Goal: Information Seeking & Learning: Find specific fact

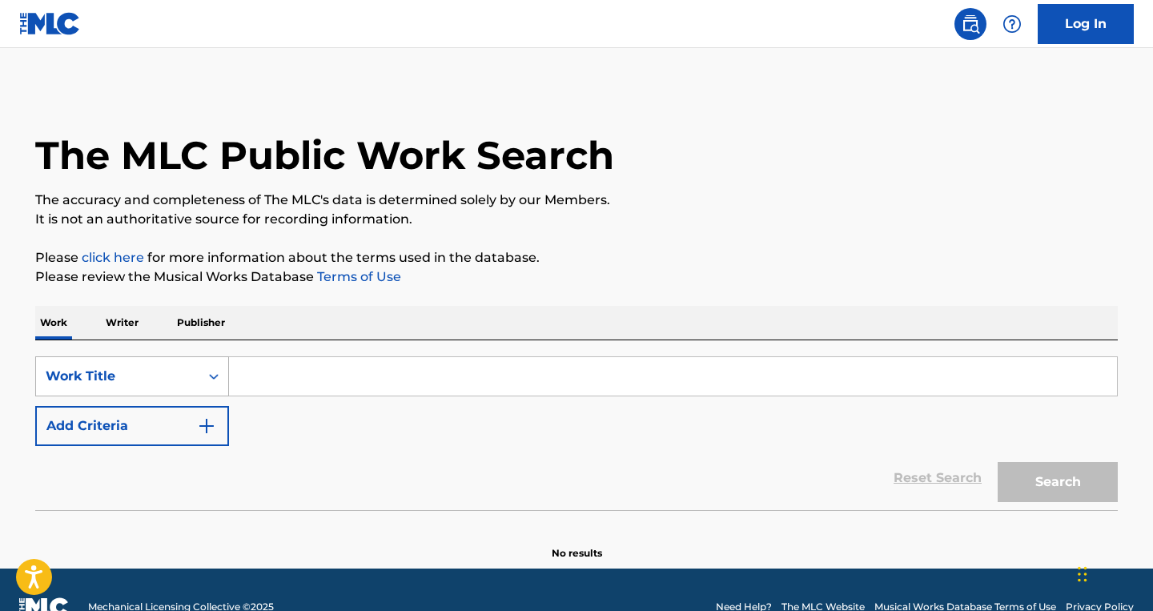
click at [209, 379] on icon "Search Form" at bounding box center [214, 376] width 16 height 16
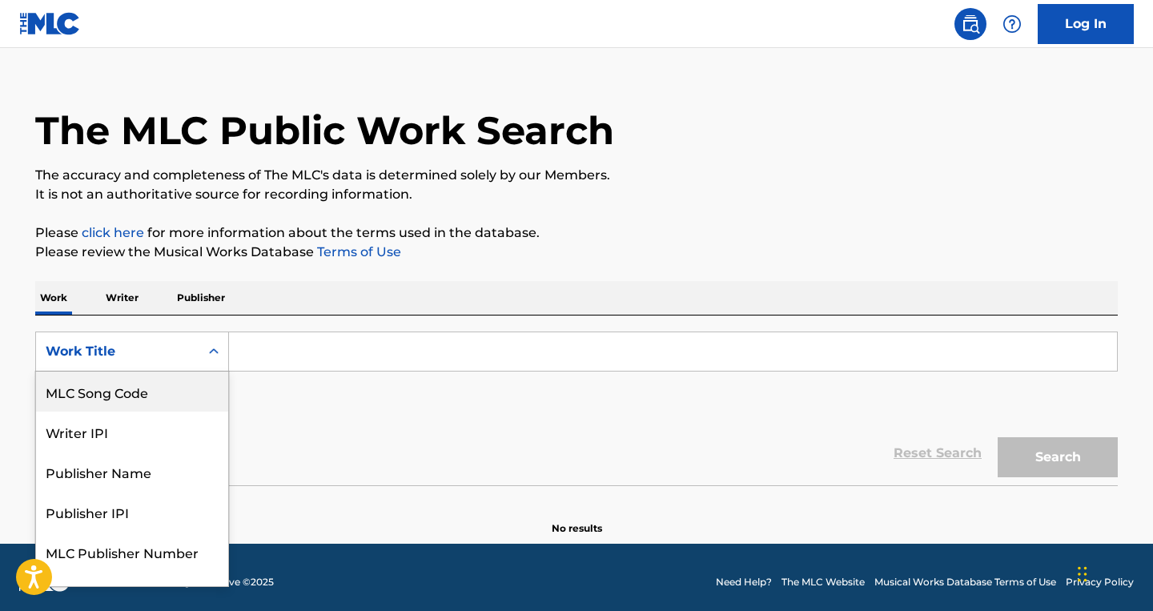
scroll to position [26, 0]
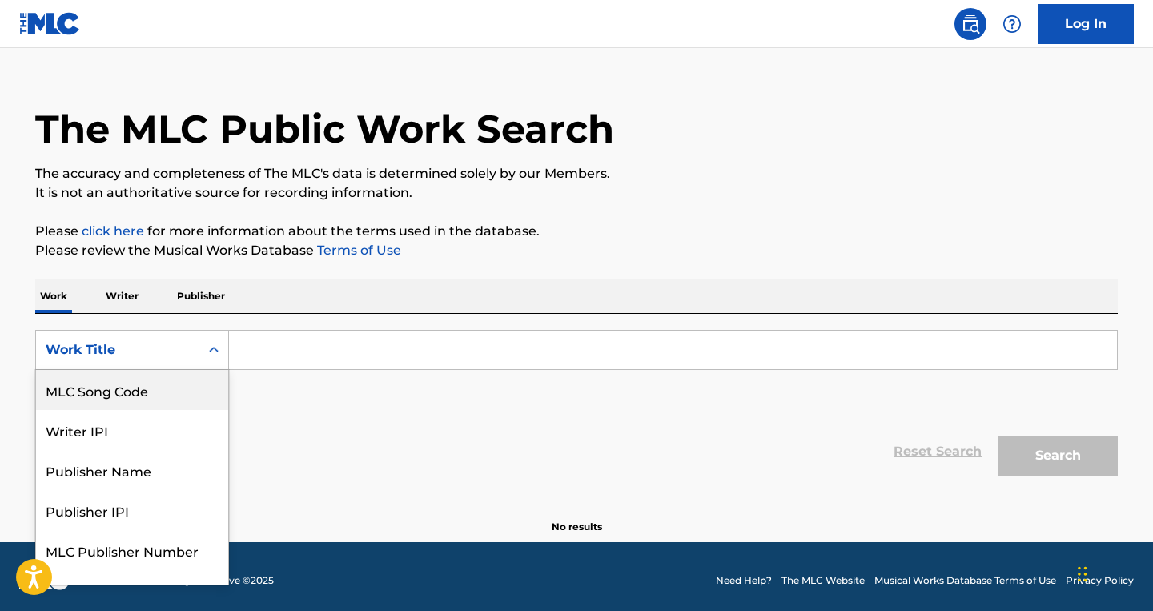
click at [174, 395] on div "MLC Song Code" at bounding box center [132, 390] width 192 height 40
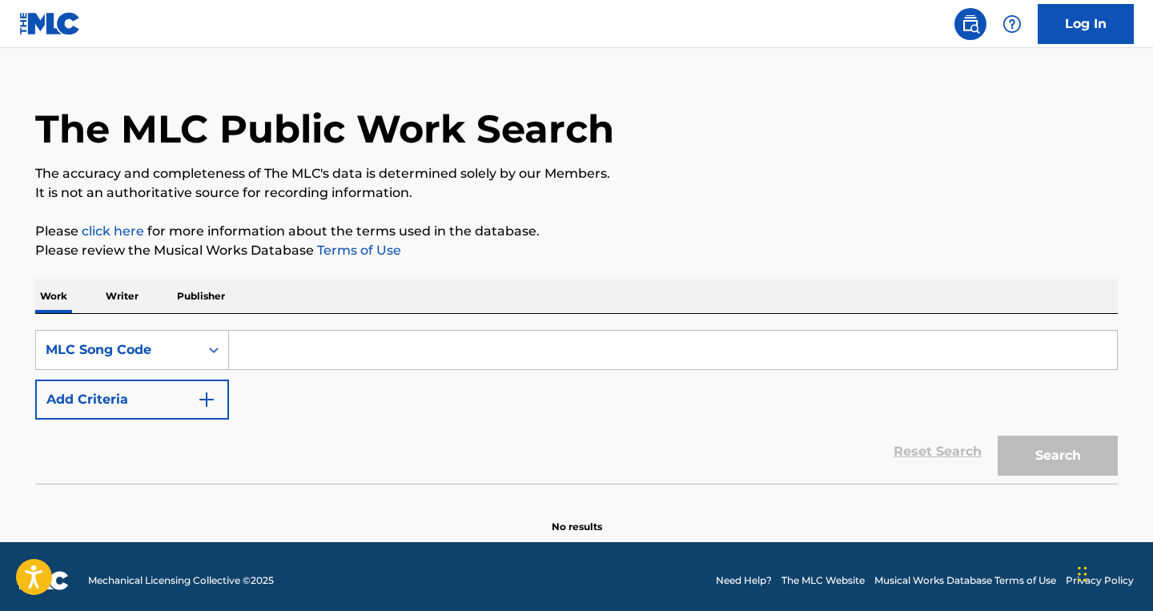
click at [267, 354] on input "Search Form" at bounding box center [673, 350] width 888 height 38
paste input "C31322"
click at [998, 436] on button "Search" at bounding box center [1058, 456] width 120 height 40
type input "C31322"
click at [998, 436] on button "Search" at bounding box center [1058, 456] width 120 height 40
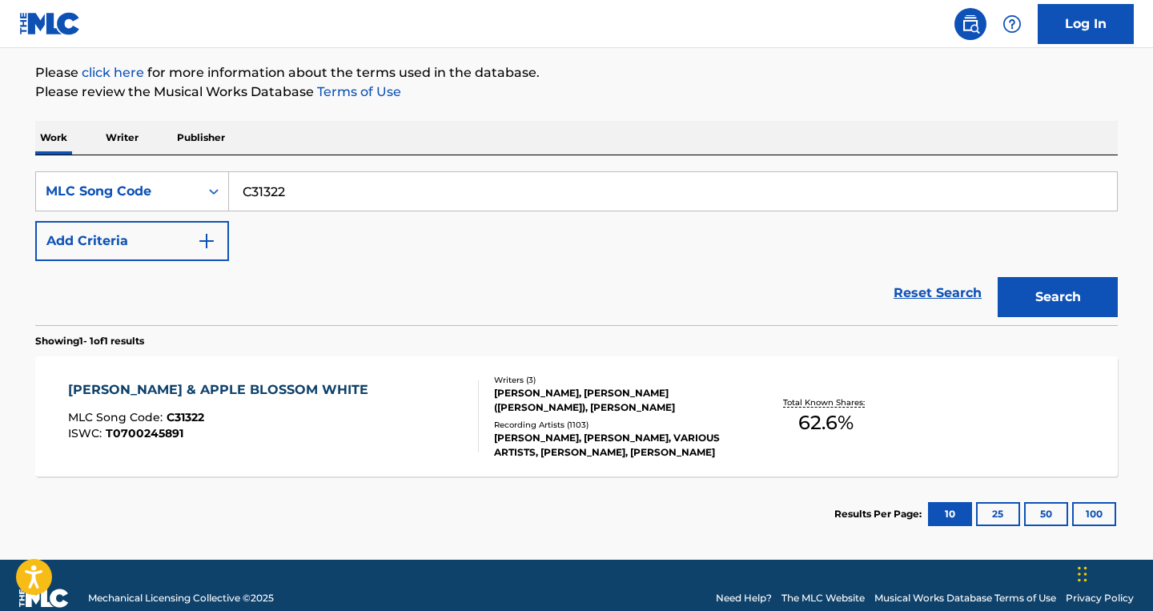
scroll to position [187, 0]
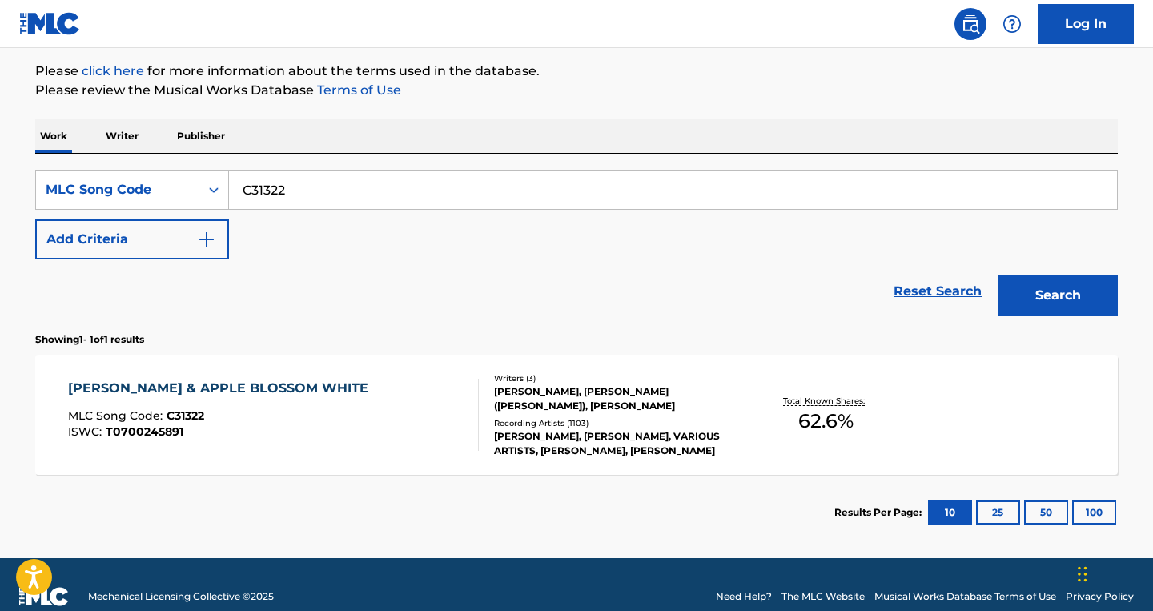
click at [552, 408] on div "[PERSON_NAME], [PERSON_NAME] ([PERSON_NAME]), [PERSON_NAME]" at bounding box center [615, 398] width 242 height 29
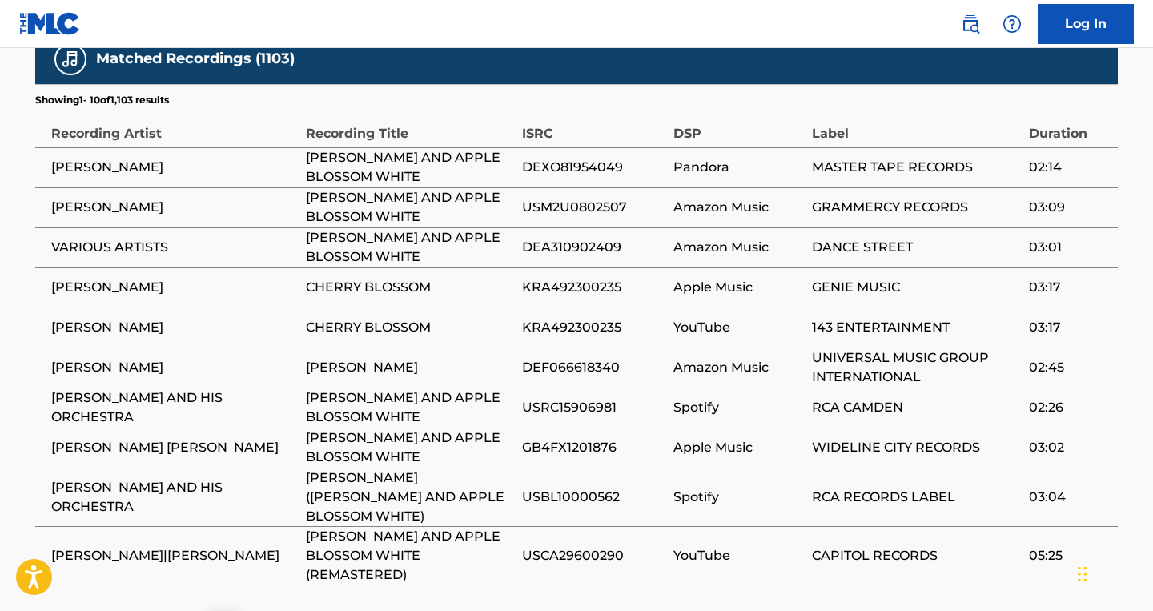
scroll to position [1908, 0]
